Goal: Transaction & Acquisition: Purchase product/service

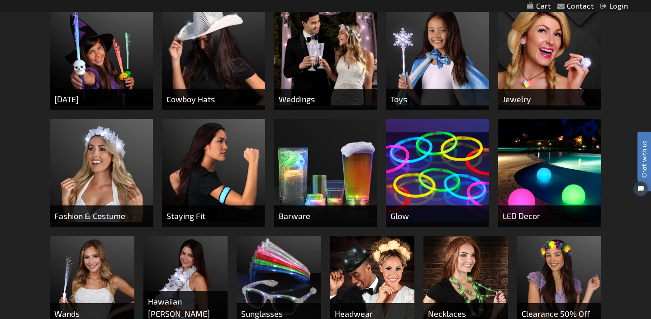
scroll to position [360, 0]
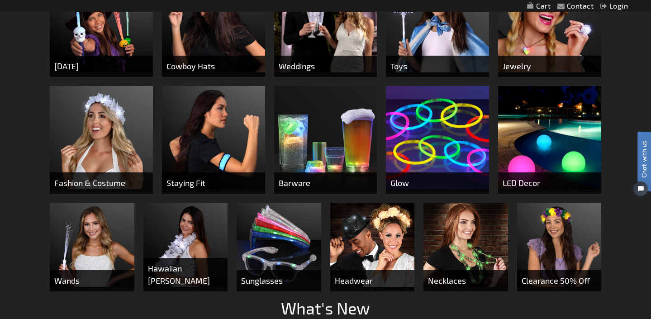
click at [445, 137] on img at bounding box center [437, 137] width 103 height 103
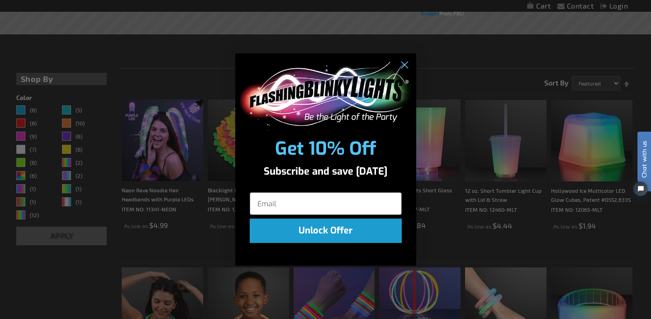
scroll to position [457, 0]
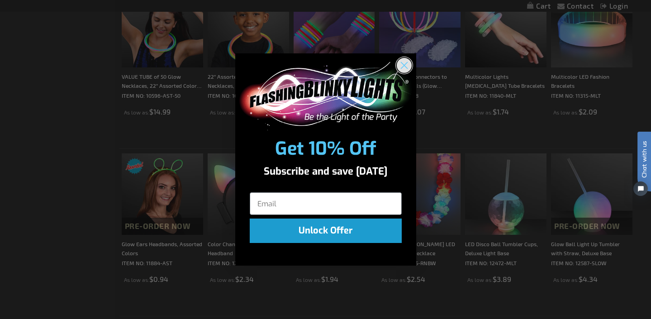
click at [401, 67] on circle "Close dialog" at bounding box center [403, 65] width 15 height 15
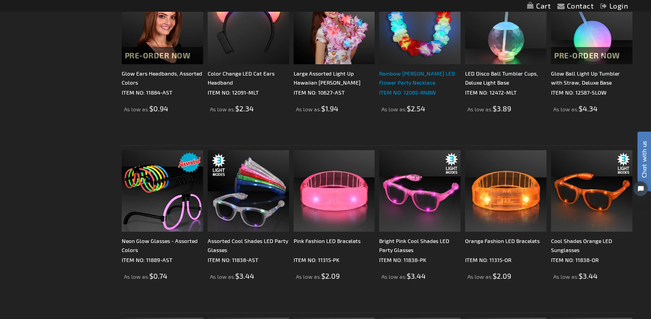
scroll to position [629, 0]
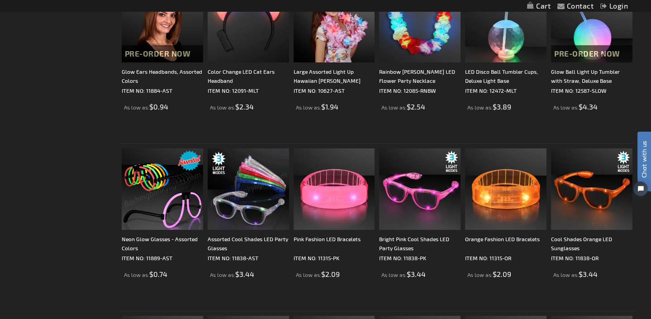
click at [135, 190] on img at bounding box center [162, 188] width 81 height 81
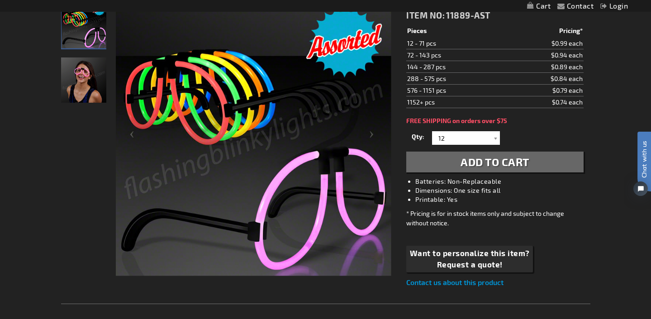
scroll to position [172, 0]
